Goal: Task Accomplishment & Management: Use online tool/utility

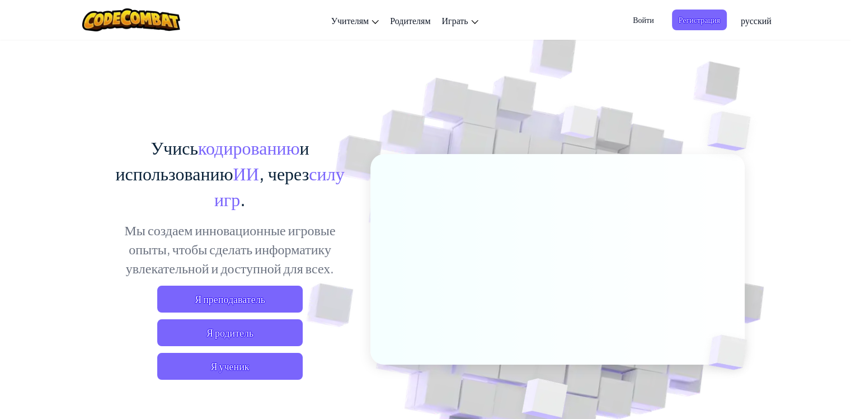
click at [262, 360] on span "Я ученик" at bounding box center [229, 365] width 145 height 27
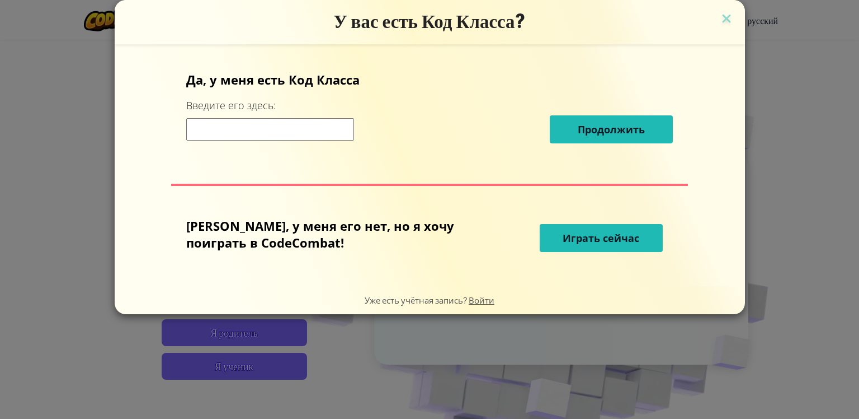
click at [573, 241] on span "Играть сейчас" at bounding box center [601, 237] width 77 height 13
select select "ru"
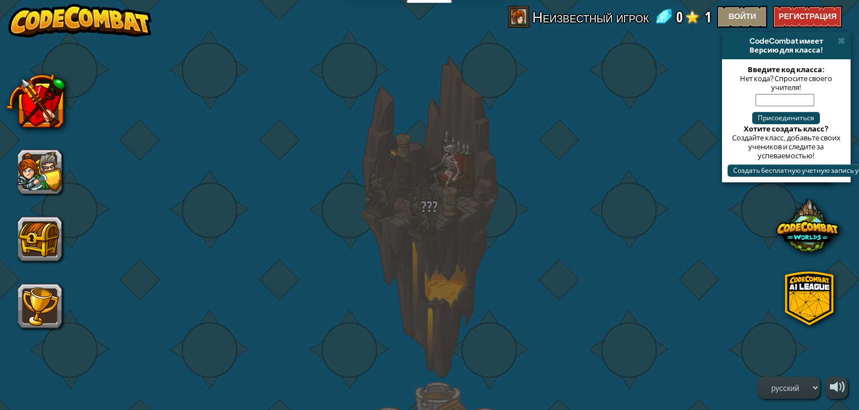
select select "ru"
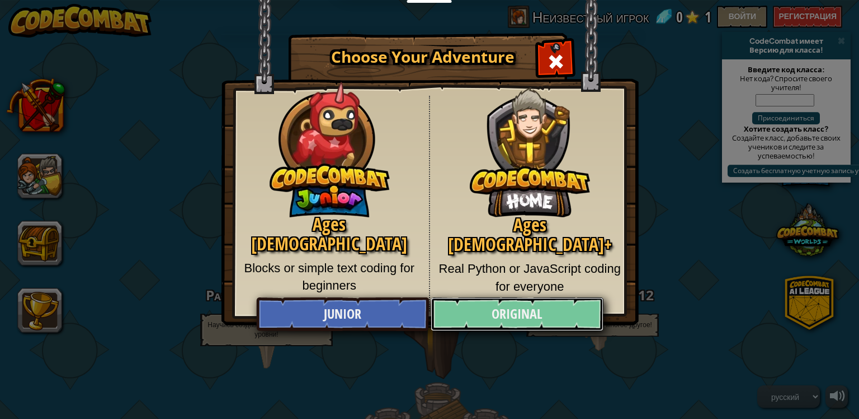
click at [511, 304] on link "Original" at bounding box center [517, 314] width 172 height 34
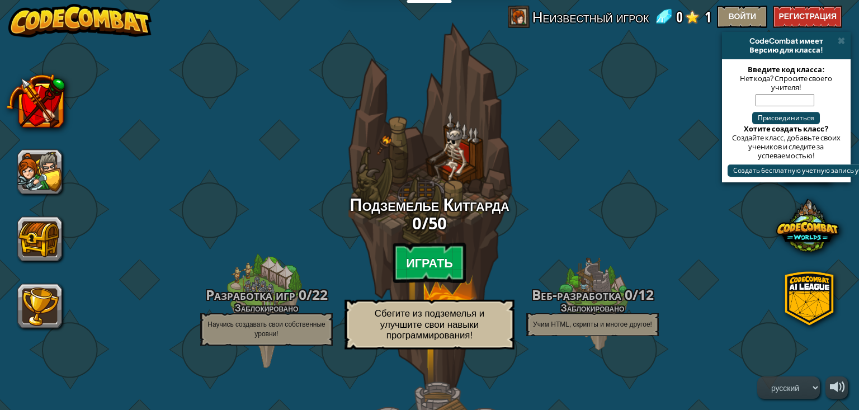
click at [434, 245] on btn "Играть" at bounding box center [430, 263] width 74 height 40
select select "ru"
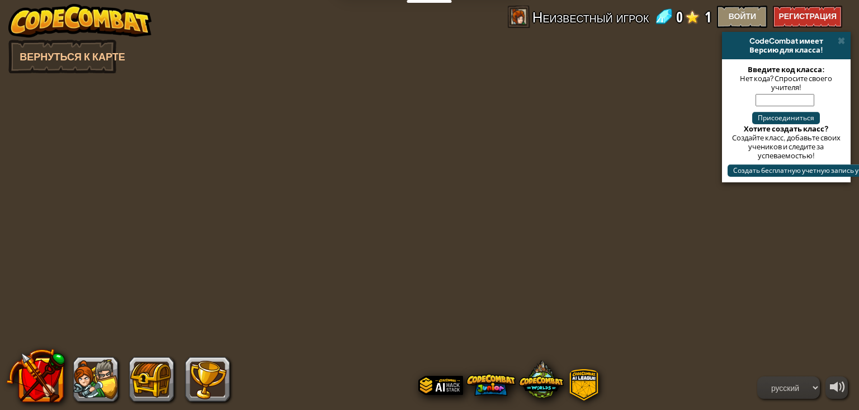
select select "ru"
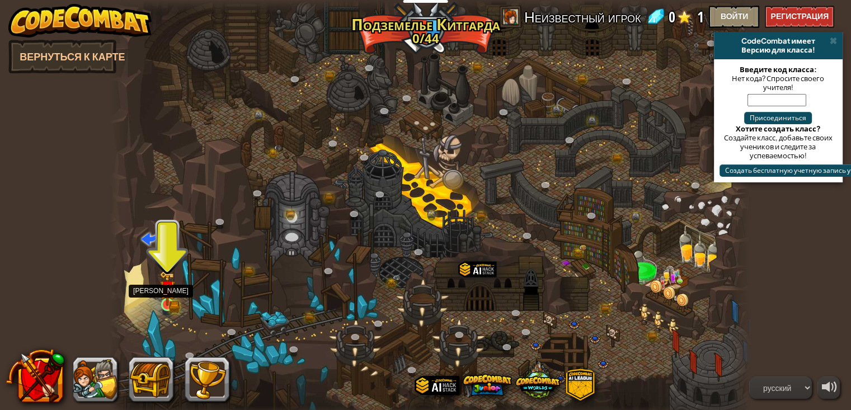
click at [168, 302] on img at bounding box center [167, 288] width 16 height 35
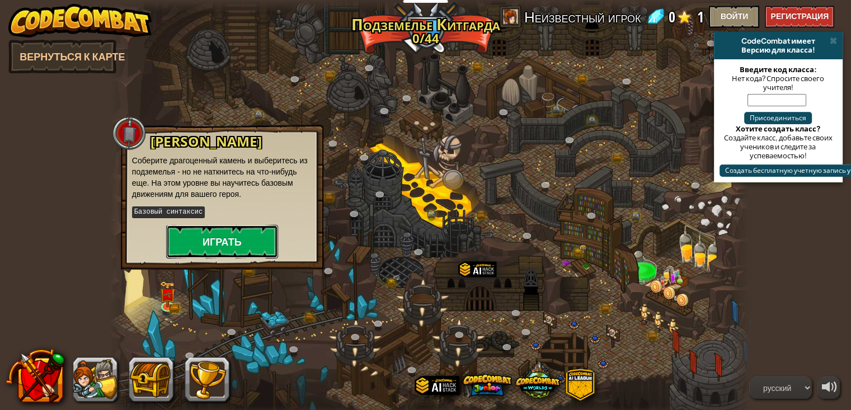
click at [236, 241] on button "Играть" at bounding box center [222, 242] width 112 height 34
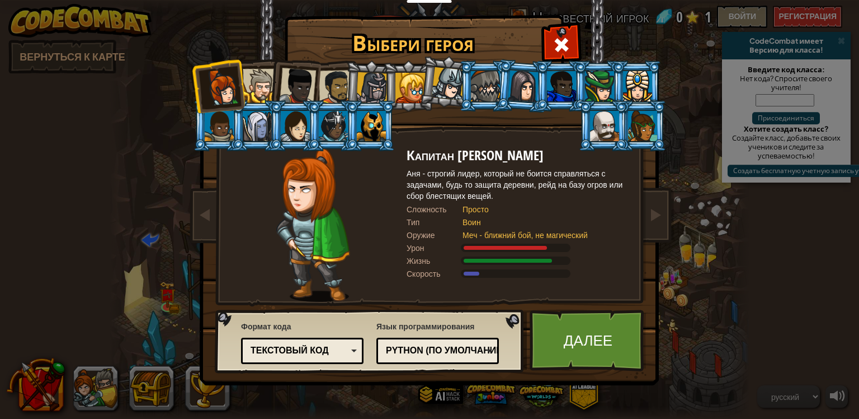
click at [264, 84] on div at bounding box center [260, 86] width 34 height 34
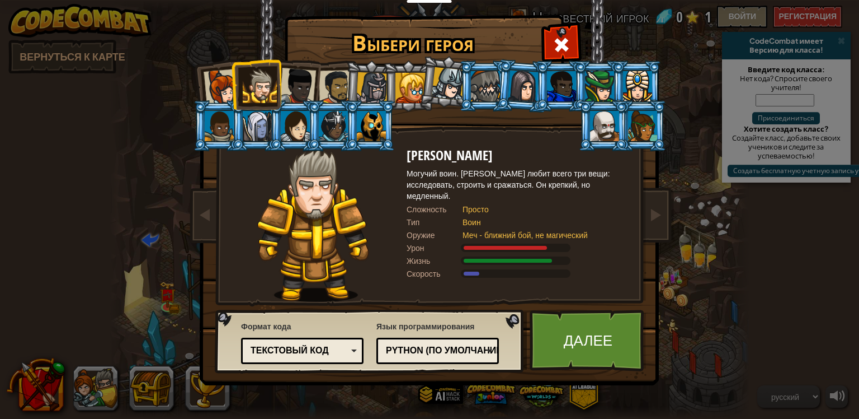
click at [300, 80] on div at bounding box center [297, 86] width 37 height 37
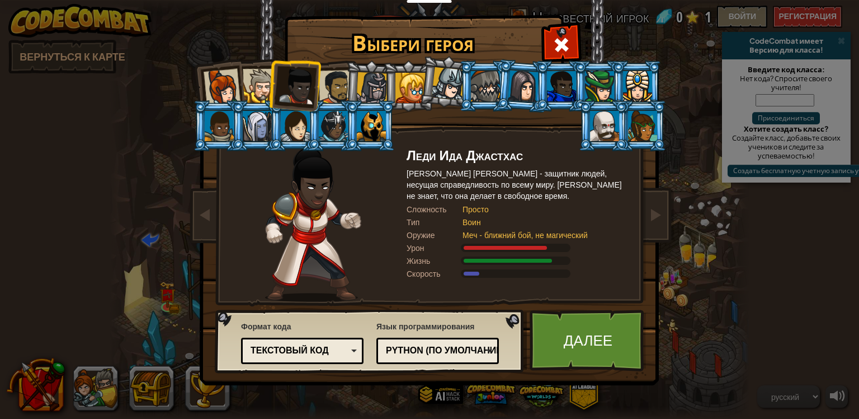
click at [327, 85] on div at bounding box center [336, 87] width 35 height 35
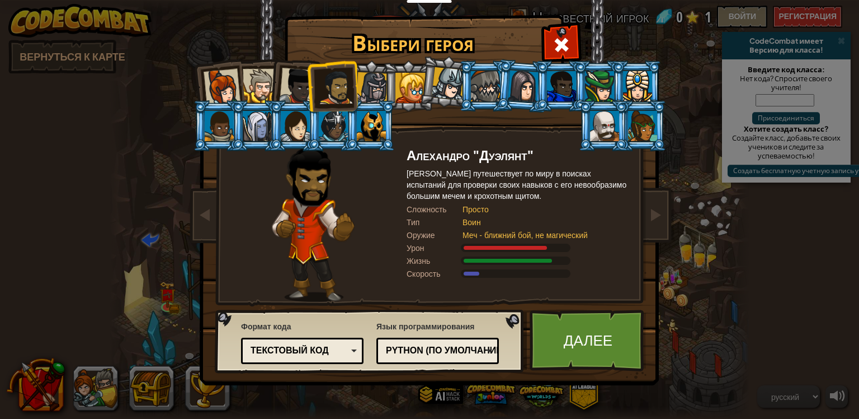
click at [481, 91] on div at bounding box center [485, 86] width 29 height 30
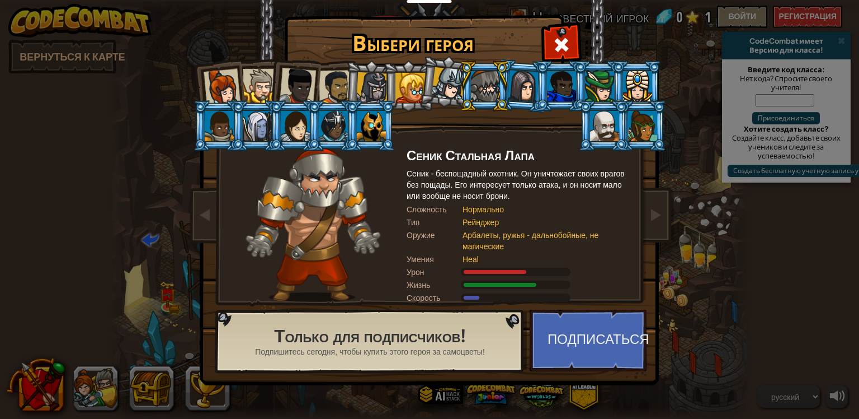
click at [435, 84] on div at bounding box center [448, 83] width 33 height 33
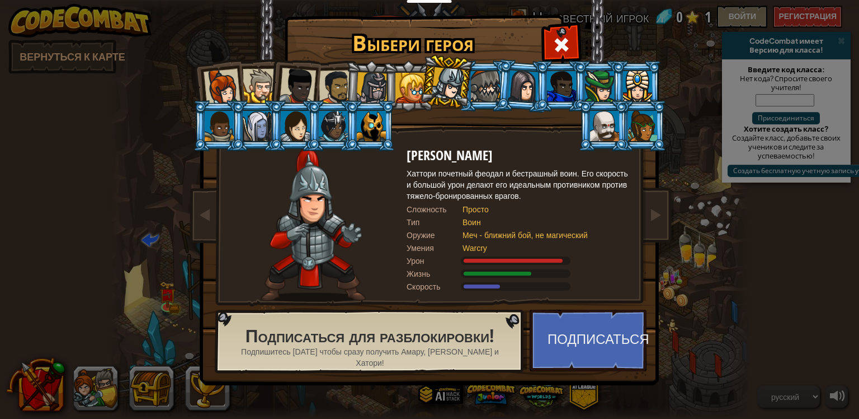
click at [408, 87] on div at bounding box center [411, 88] width 30 height 30
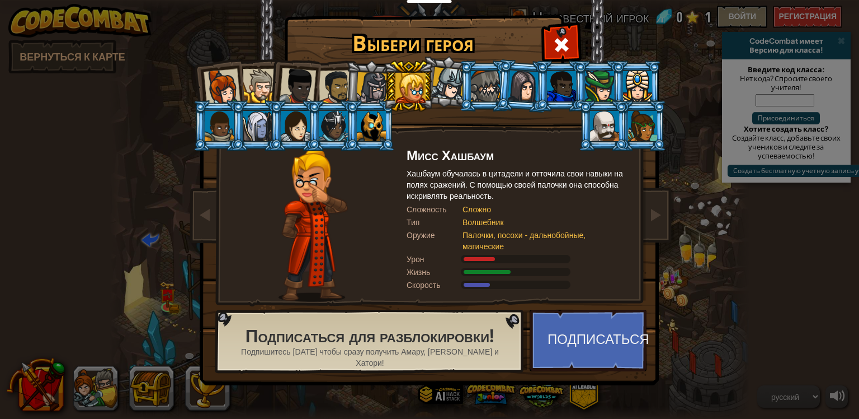
click at [380, 90] on div at bounding box center [372, 88] width 32 height 32
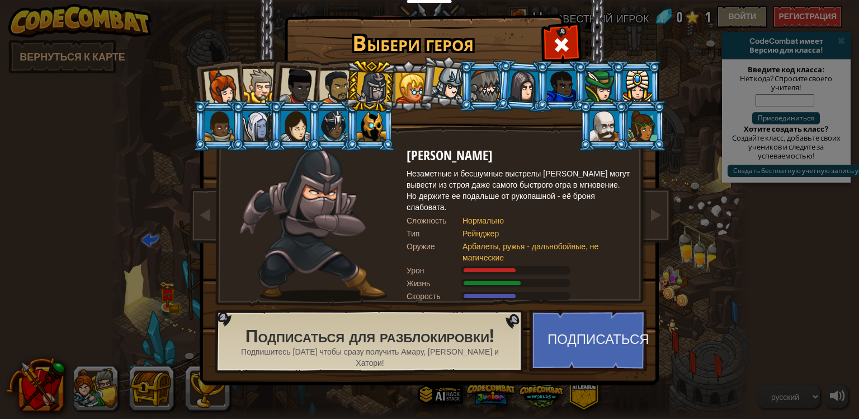
click at [340, 90] on div at bounding box center [336, 87] width 35 height 35
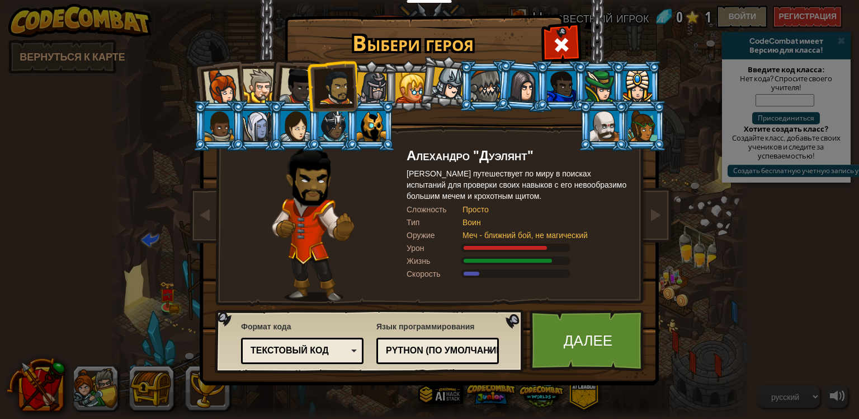
click at [459, 166] on div "[PERSON_NAME] "Дуэлянт" [PERSON_NAME] путешествует по миру в поисках испытаний …" at bounding box center [519, 225] width 224 height 154
click at [289, 91] on div at bounding box center [297, 86] width 37 height 37
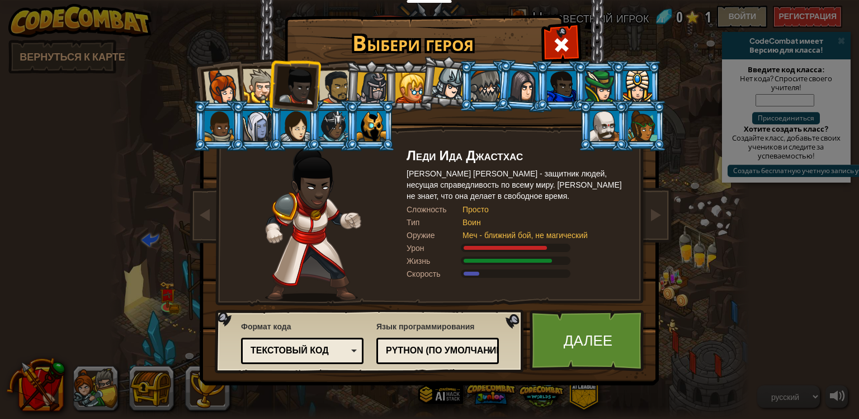
click at [251, 90] on div at bounding box center [260, 86] width 34 height 34
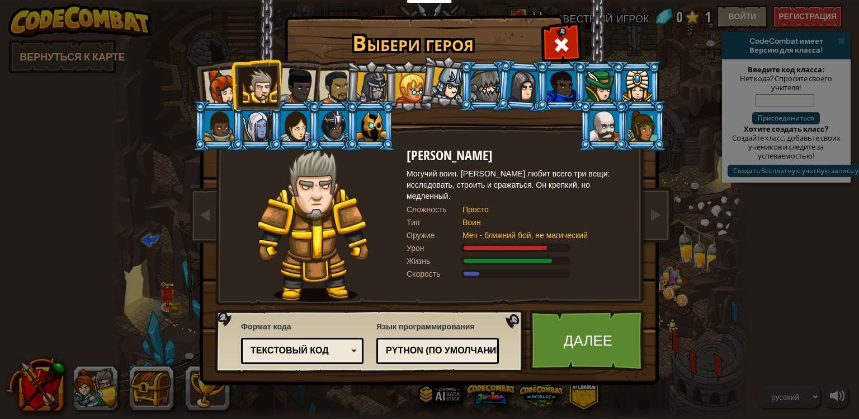
click at [228, 92] on div at bounding box center [222, 87] width 37 height 37
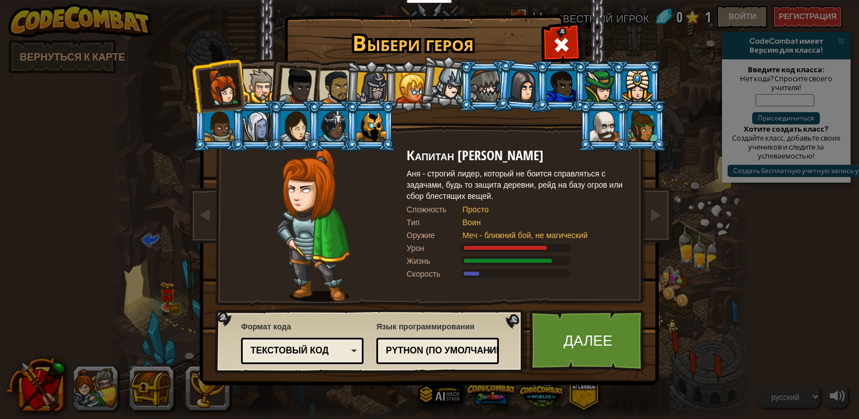
click at [309, 89] on div at bounding box center [297, 86] width 37 height 37
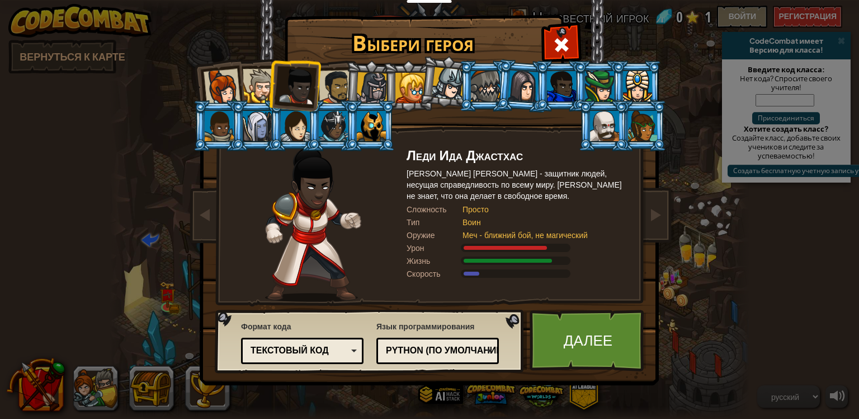
click at [339, 81] on div at bounding box center [336, 87] width 35 height 35
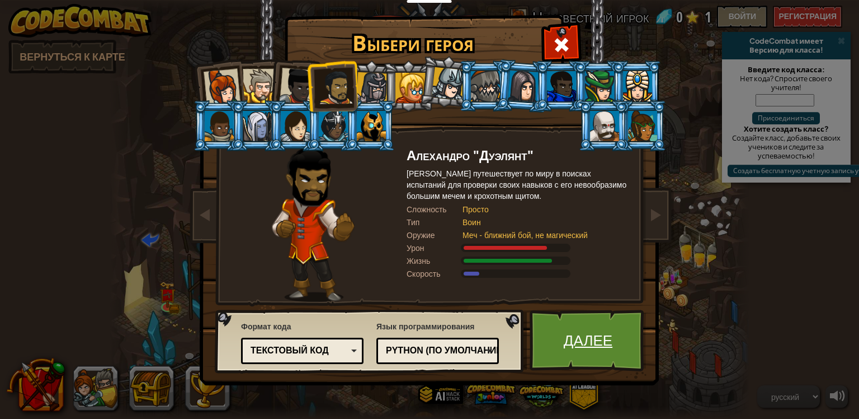
click at [578, 347] on link "Далее" at bounding box center [588, 340] width 117 height 62
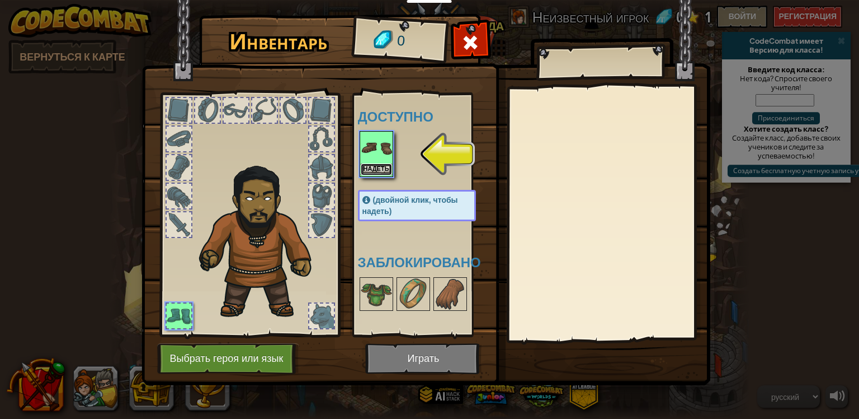
click at [378, 170] on button "Надеть" at bounding box center [376, 169] width 31 height 12
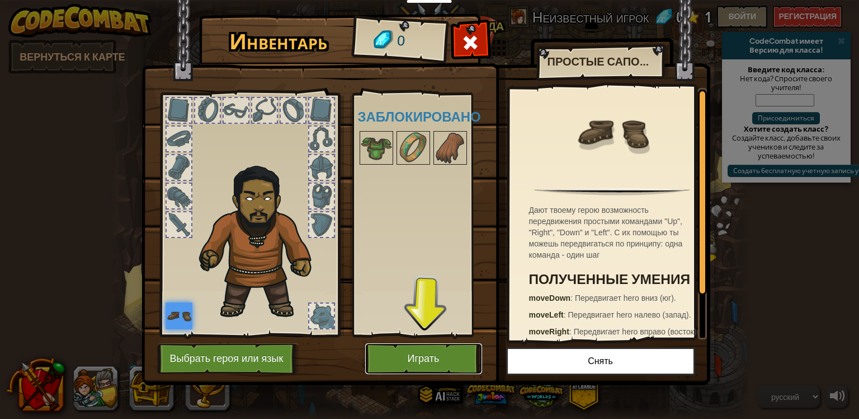
click at [419, 354] on button "Играть" at bounding box center [423, 358] width 117 height 31
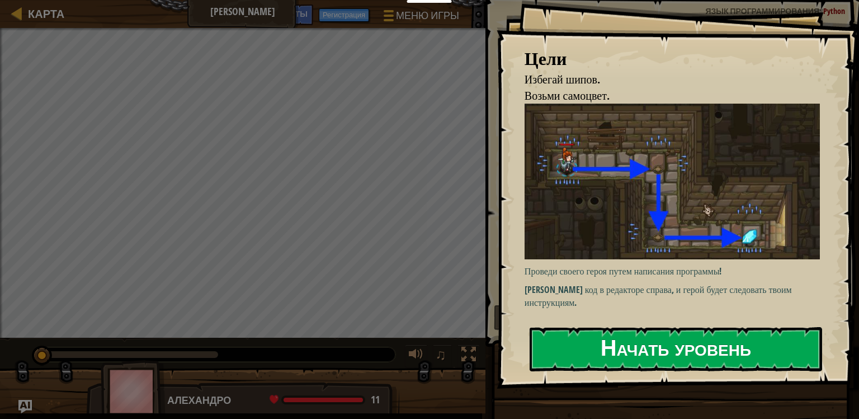
click at [651, 341] on button "Начать уровень" at bounding box center [676, 349] width 293 height 44
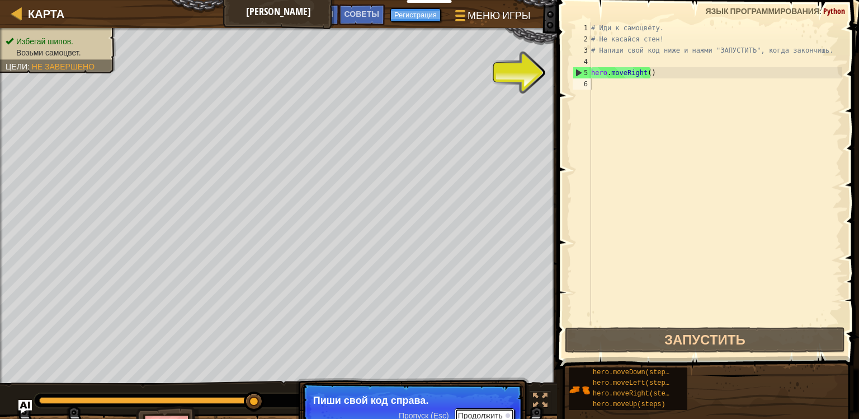
click at [490, 413] on button "Продолжить" at bounding box center [485, 415] width 60 height 15
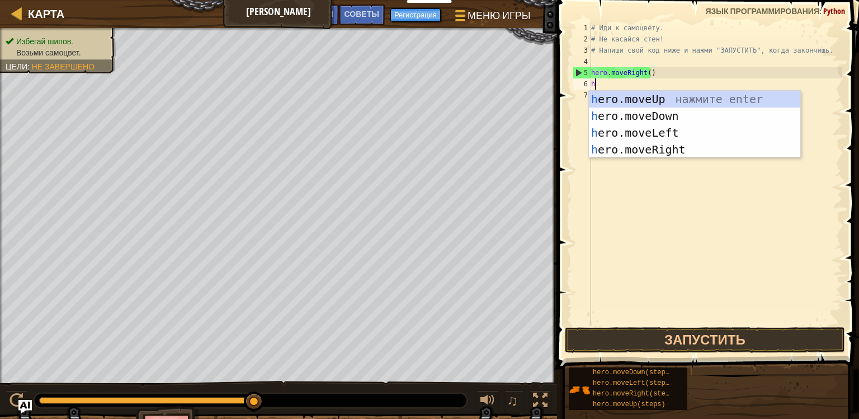
scroll to position [5, 0]
type textarea "h"
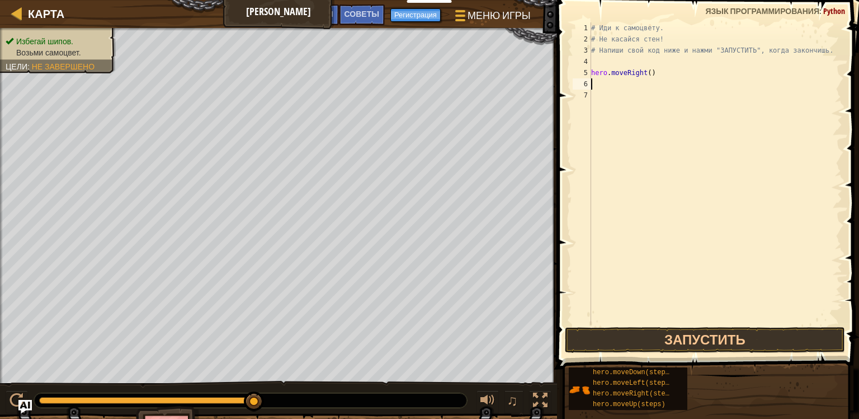
type textarea "h"
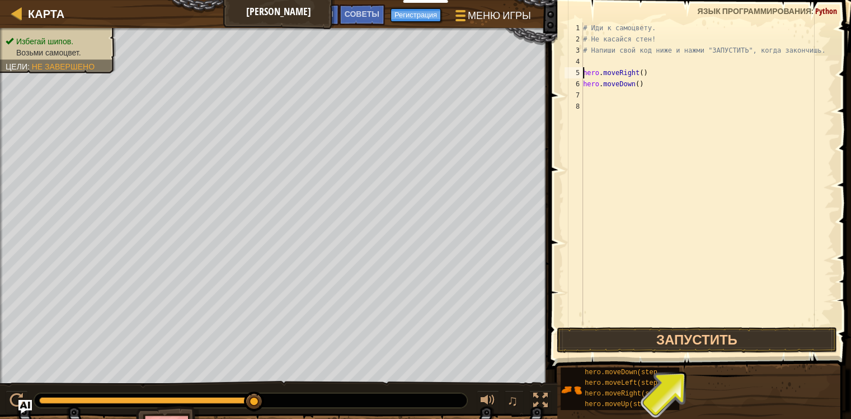
type textarea "hero.moveDown()"
type textarea "g"
type textarea "he"
drag, startPoint x: 650, startPoint y: 71, endPoint x: 568, endPoint y: 70, distance: 81.1
click at [568, 70] on div "1 2 3 4 5 6 7 8 9 # Иди к самоцвету. # Не касайся стен! # Напиши свой код ниже …" at bounding box center [698, 173] width 272 height 302
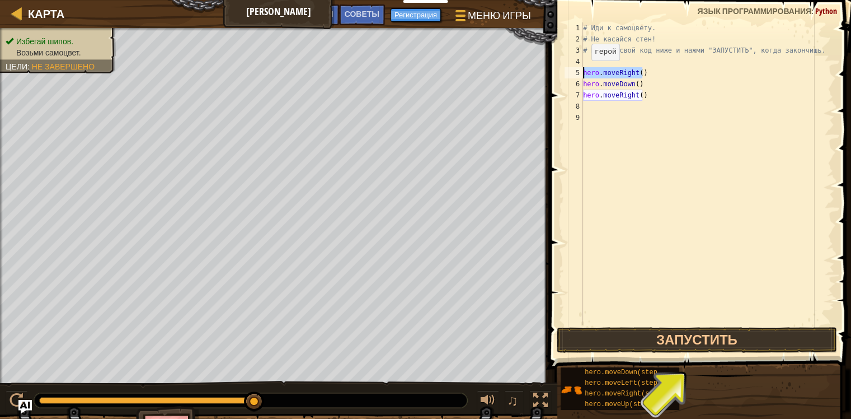
type textarea "hero.moveRight()"
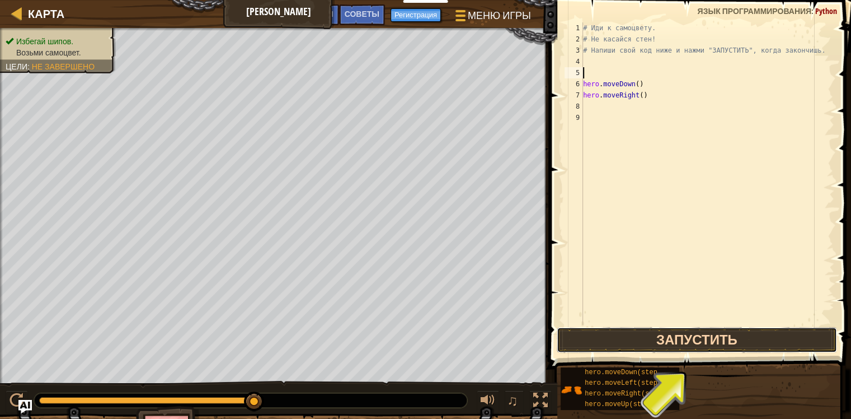
click at [647, 336] on button "Запустить" at bounding box center [697, 340] width 280 height 26
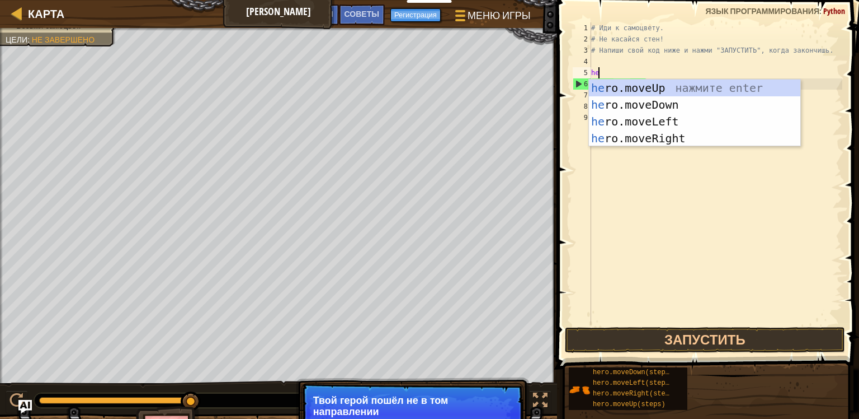
type textarea "hero"
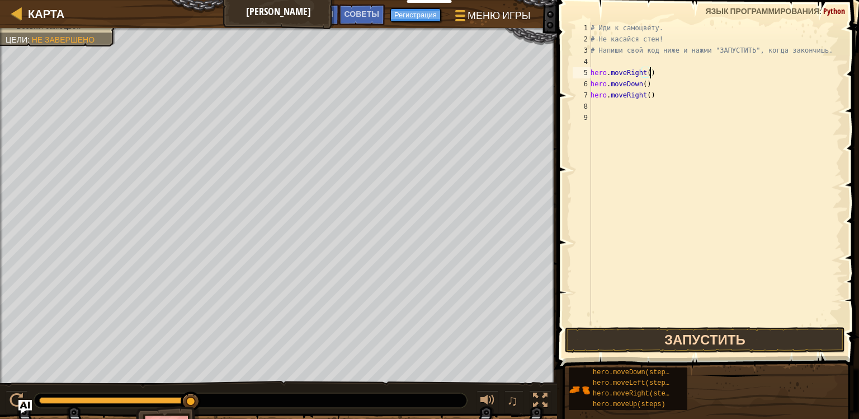
type textarea "hero.moveRight()"
click at [661, 337] on button "Запустить" at bounding box center [705, 340] width 280 height 26
